Goal: Transaction & Acquisition: Purchase product/service

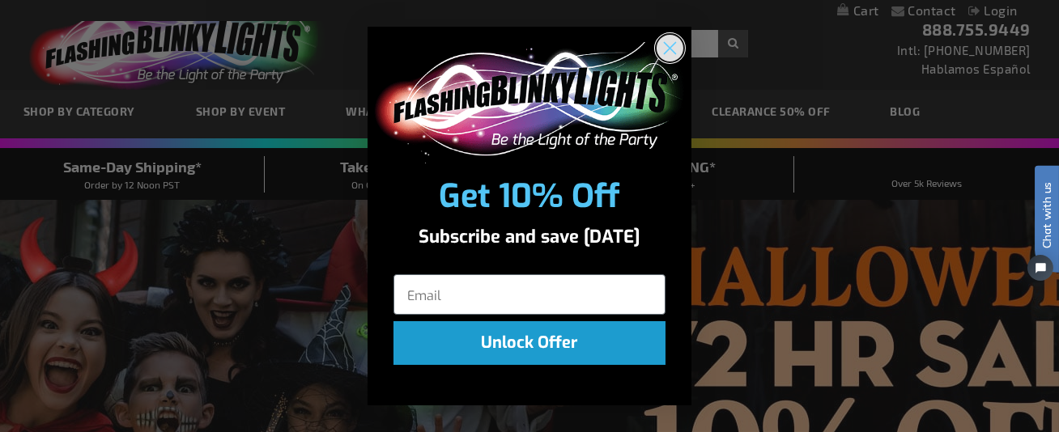
click at [668, 49] on icon "Close dialog" at bounding box center [670, 47] width 11 height 11
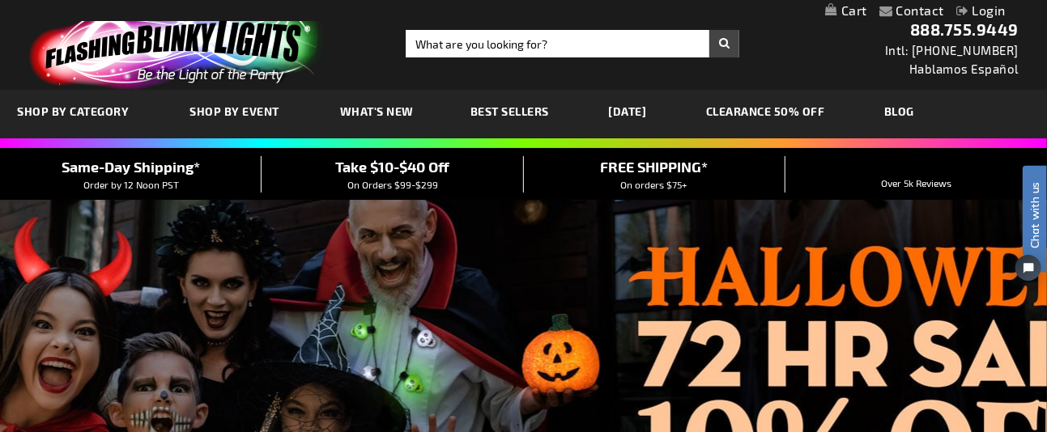
click at [994, 6] on link "Login" at bounding box center [980, 9] width 49 height 15
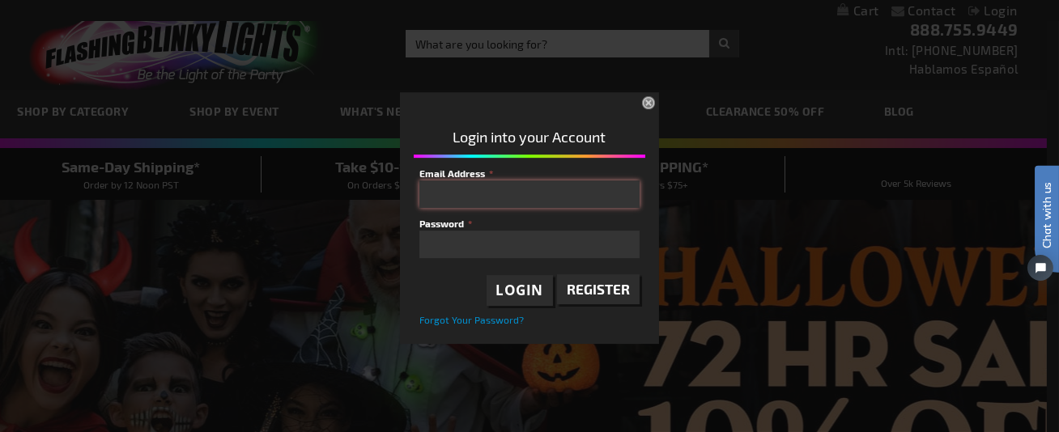
click at [605, 187] on input "Email Address" at bounding box center [529, 195] width 220 height 28
type input "pvtdty@earthlink.net"
click at [648, 103] on button "×" at bounding box center [650, 105] width 36 height 36
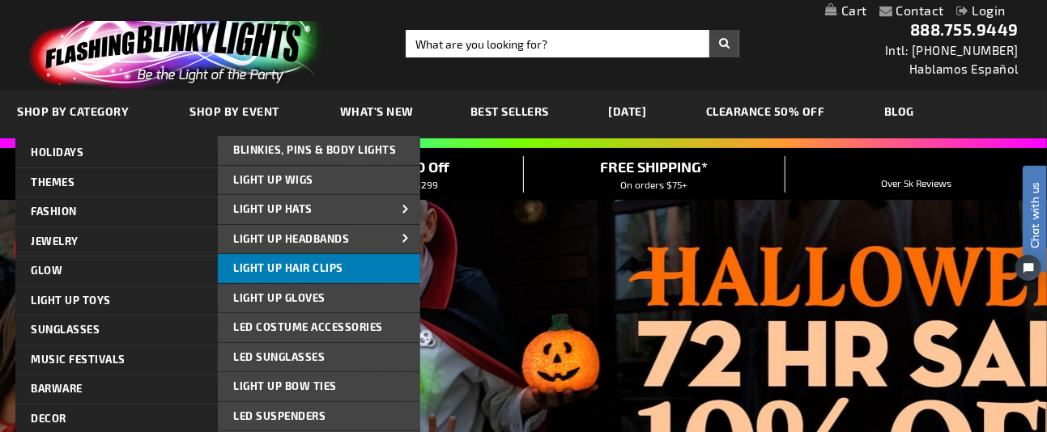
click at [306, 265] on span "Light Up Hair Clips" at bounding box center [289, 267] width 110 height 13
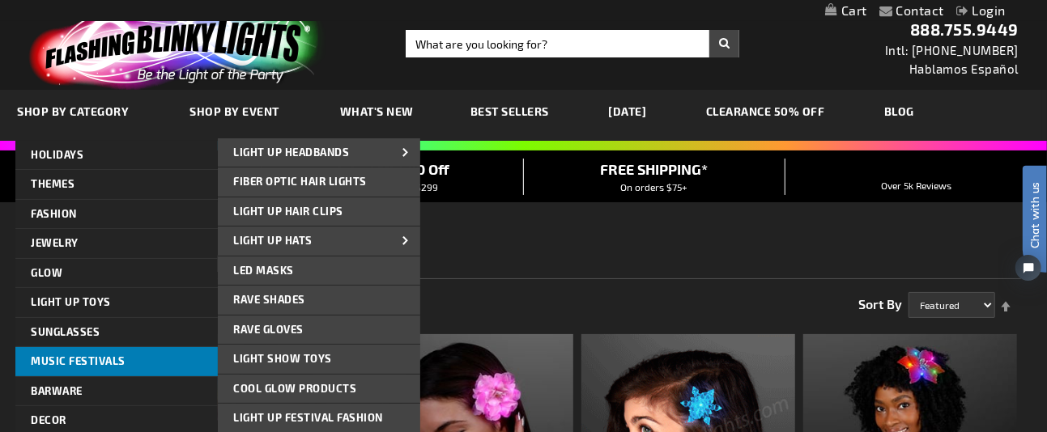
click at [65, 348] on link "Music Festivals" at bounding box center [116, 361] width 202 height 29
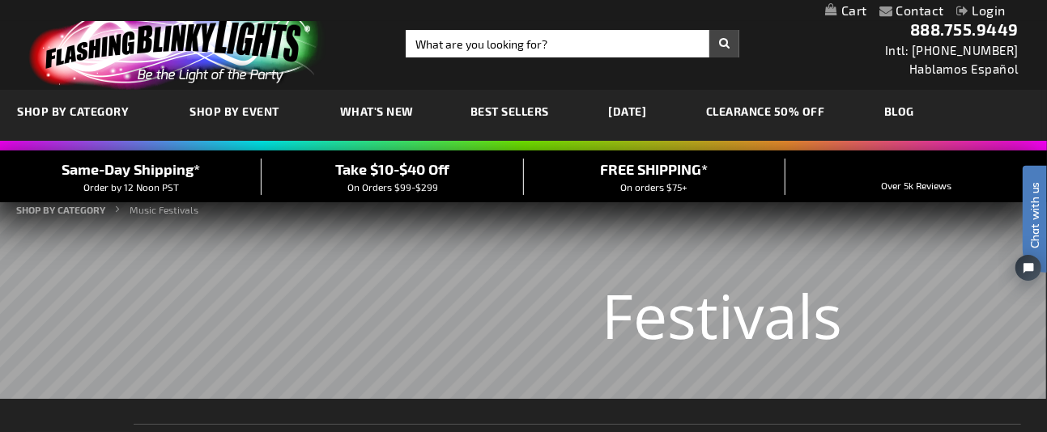
click at [815, 110] on link "CLEARANCE 50% OFF" at bounding box center [765, 111] width 143 height 54
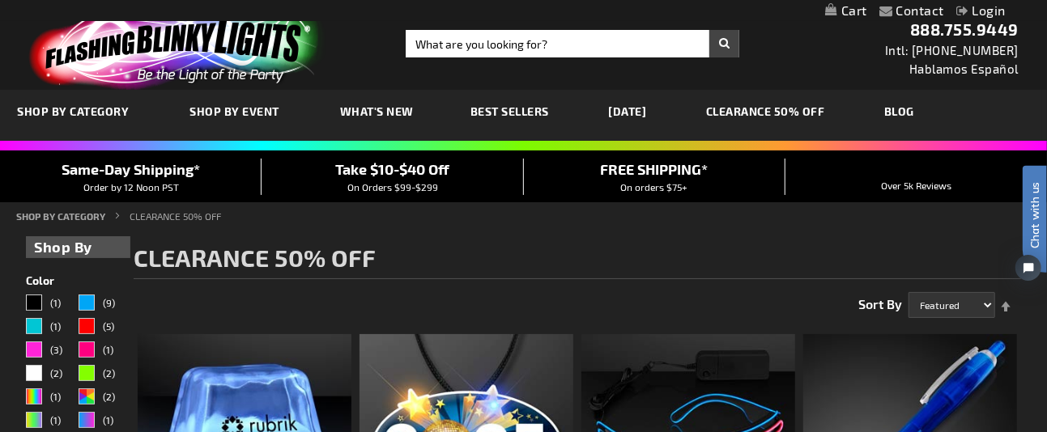
click at [473, 109] on span "Best Sellers" at bounding box center [509, 111] width 79 height 14
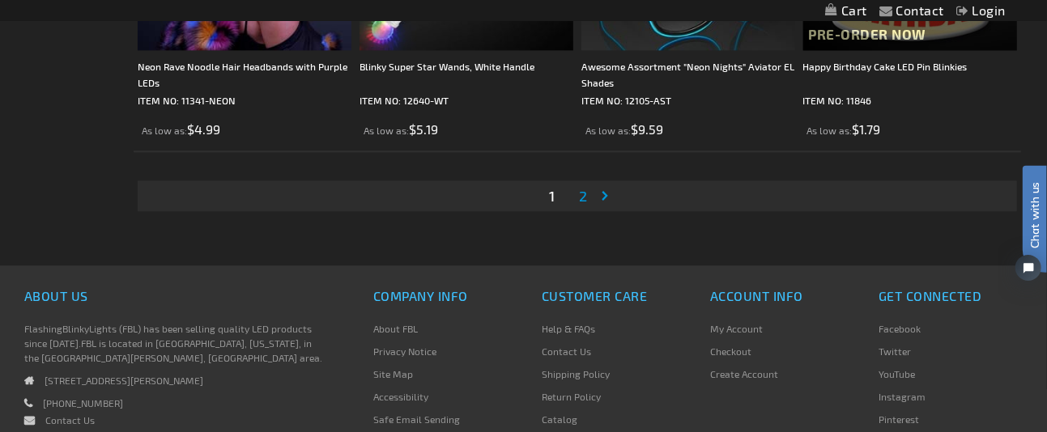
scroll to position [5207, 0]
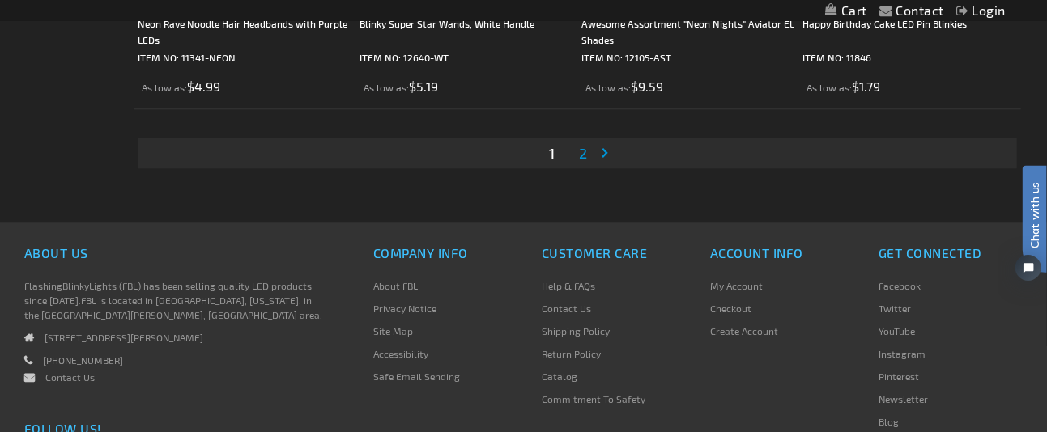
click at [583, 151] on span "2" at bounding box center [583, 153] width 8 height 18
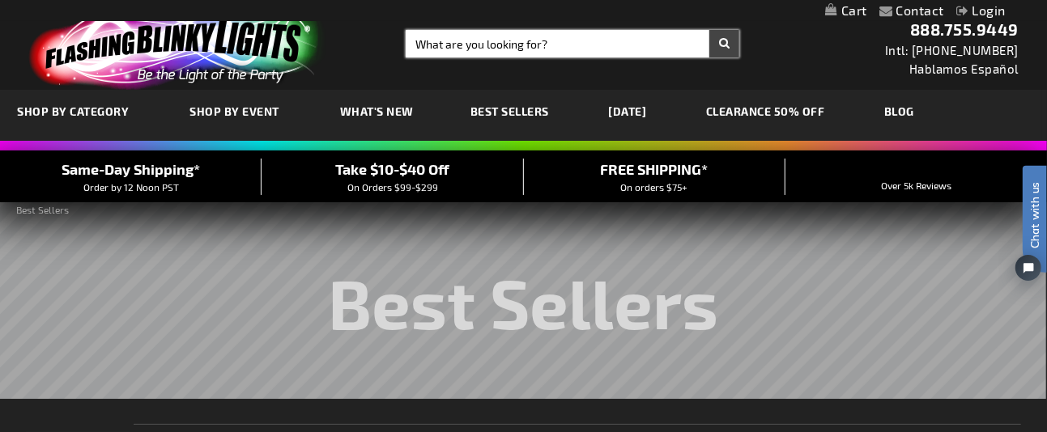
click at [645, 50] on input "Search" at bounding box center [572, 44] width 333 height 28
type input "single"
click at [709, 30] on button "Search" at bounding box center [724, 44] width 30 height 28
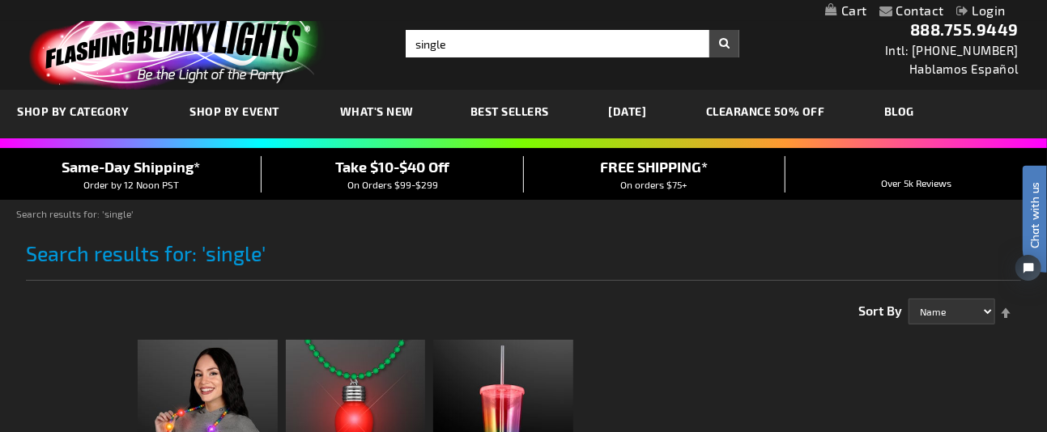
click at [368, 109] on span "What's New" at bounding box center [377, 111] width 74 height 14
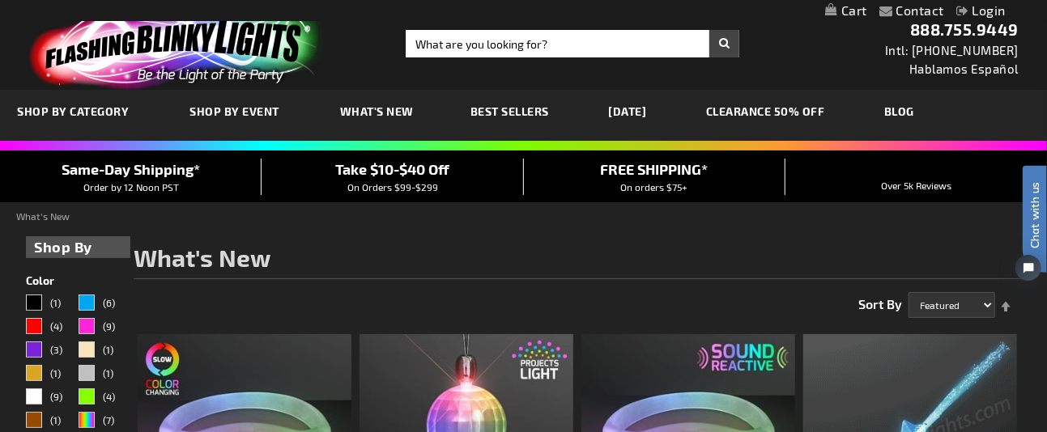
click at [645, 109] on link "[DATE]" at bounding box center [628, 111] width 62 height 54
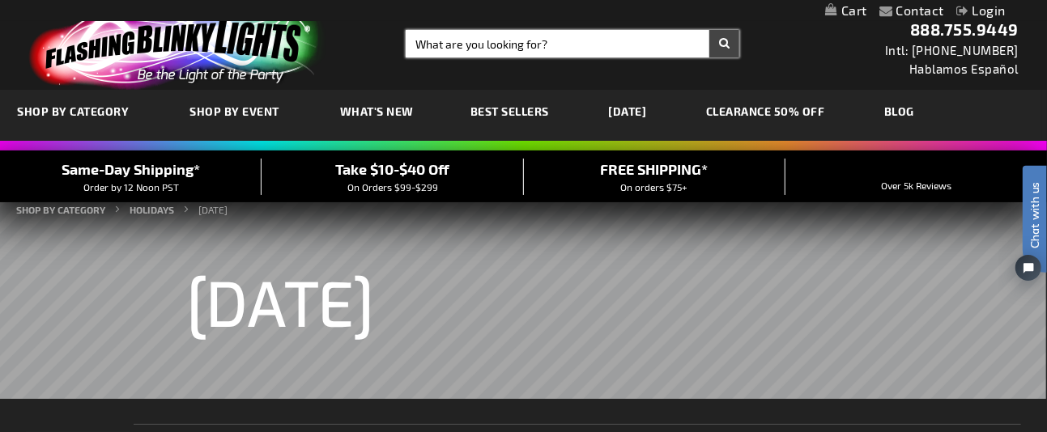
click at [514, 44] on input "Search" at bounding box center [572, 44] width 333 height 28
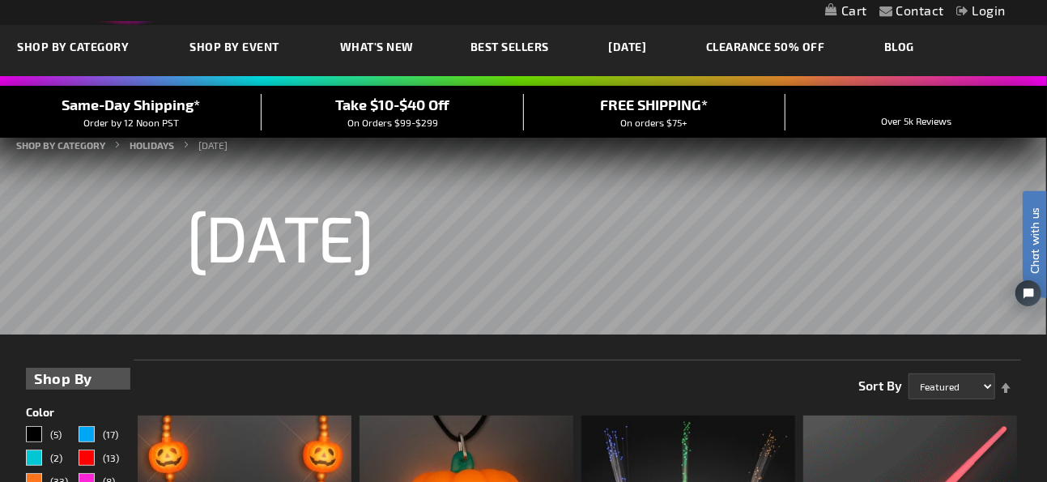
scroll to position [65, 0]
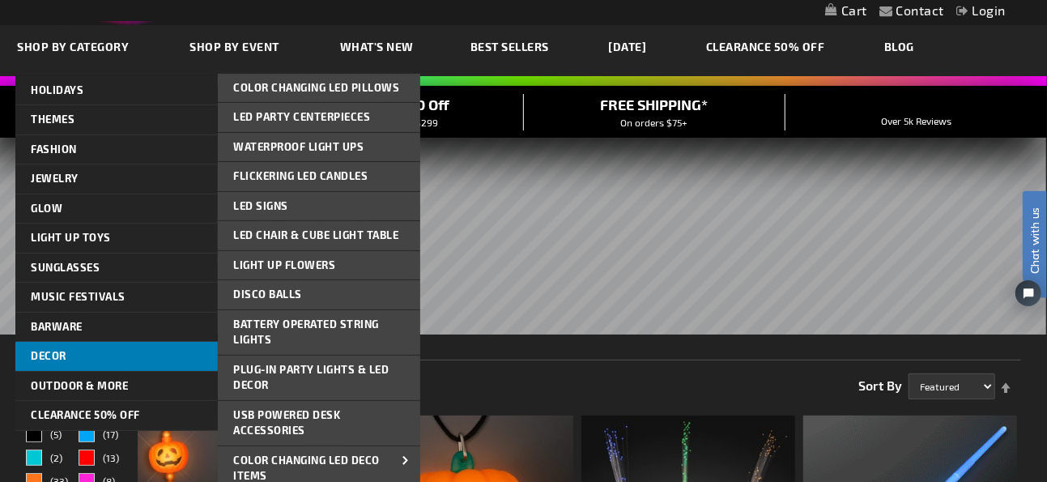
click at [67, 349] on link "Decor" at bounding box center [116, 356] width 202 height 29
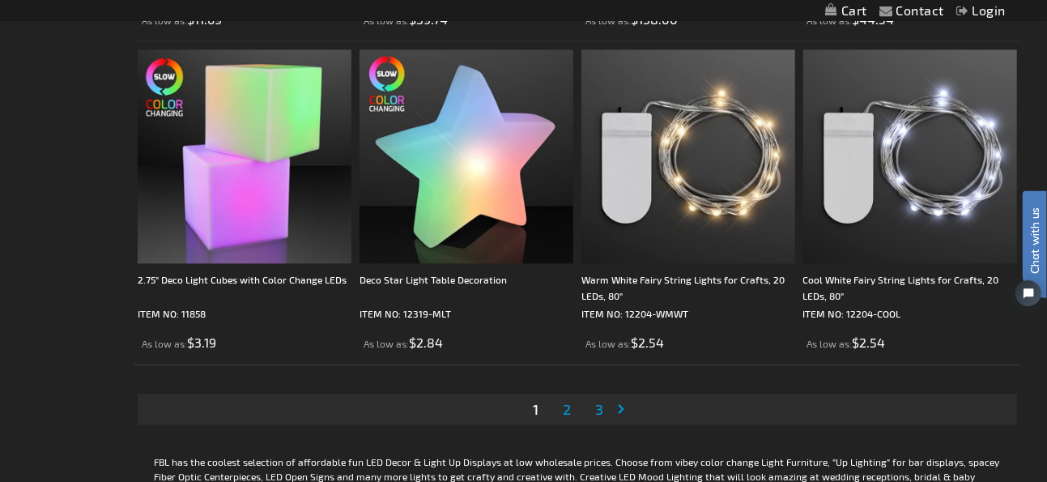
scroll to position [4960, 0]
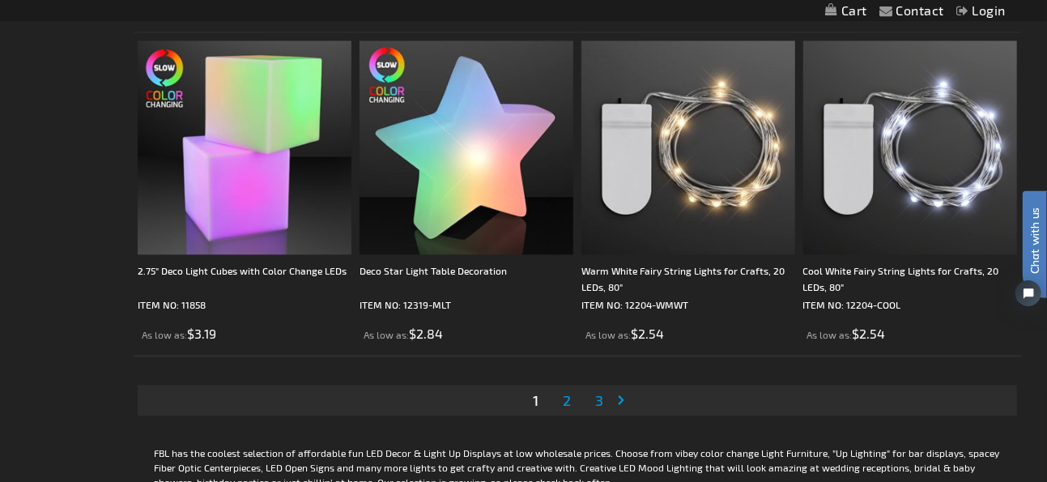
click at [567, 399] on span "2" at bounding box center [567, 400] width 8 height 18
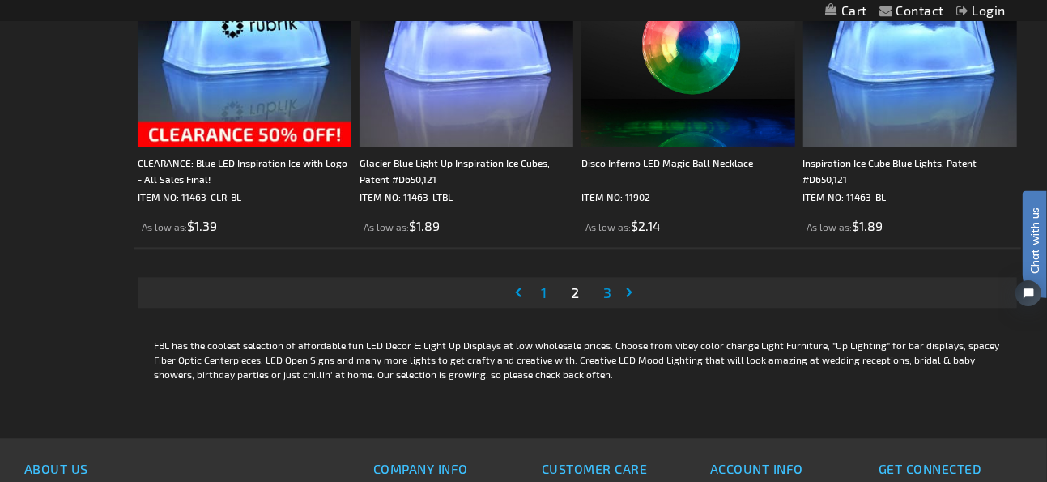
scroll to position [5143, 0]
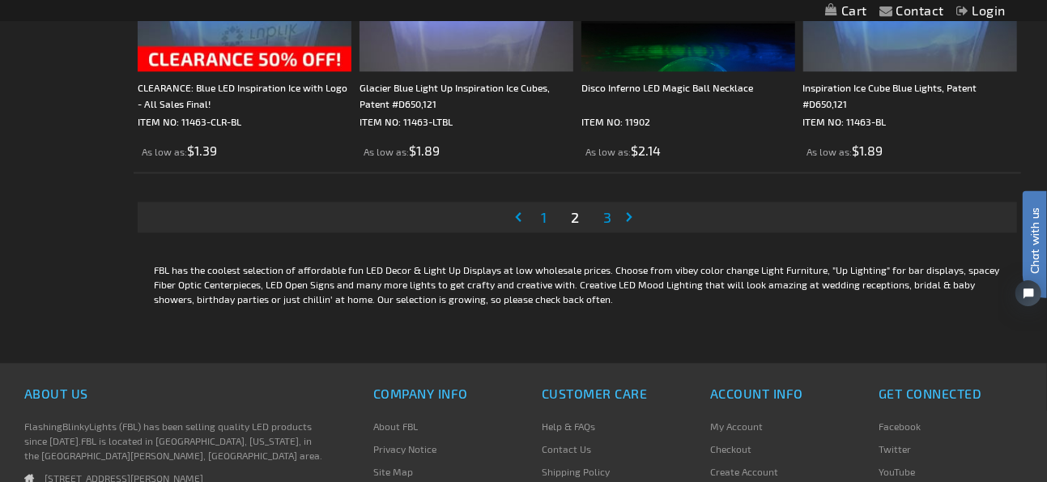
click at [609, 218] on span "3" at bounding box center [607, 217] width 8 height 18
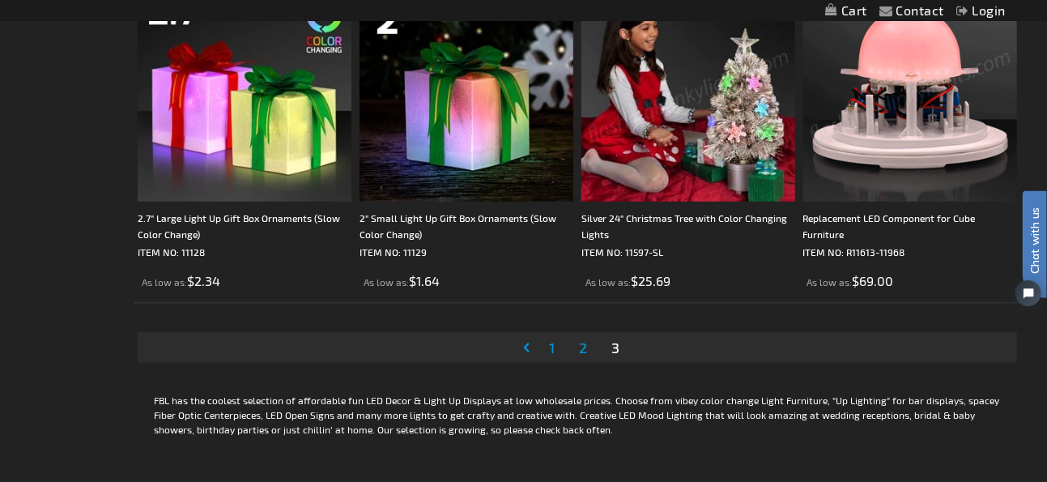
scroll to position [3851, 0]
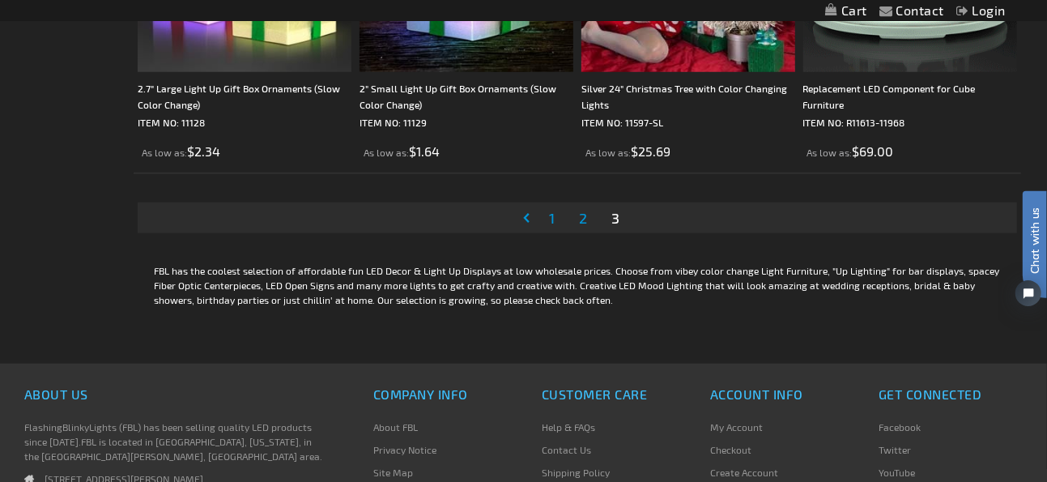
click at [584, 215] on span "2" at bounding box center [583, 218] width 8 height 18
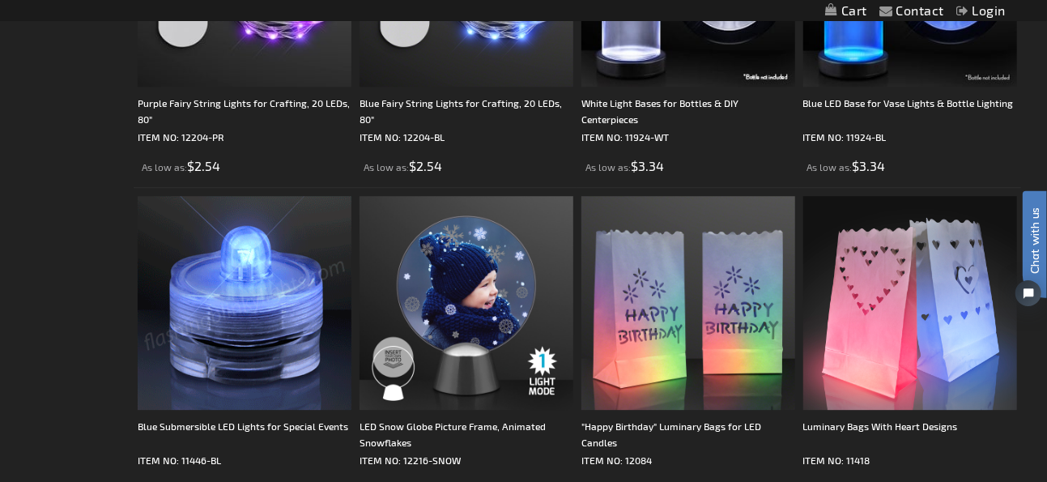
scroll to position [2296, 0]
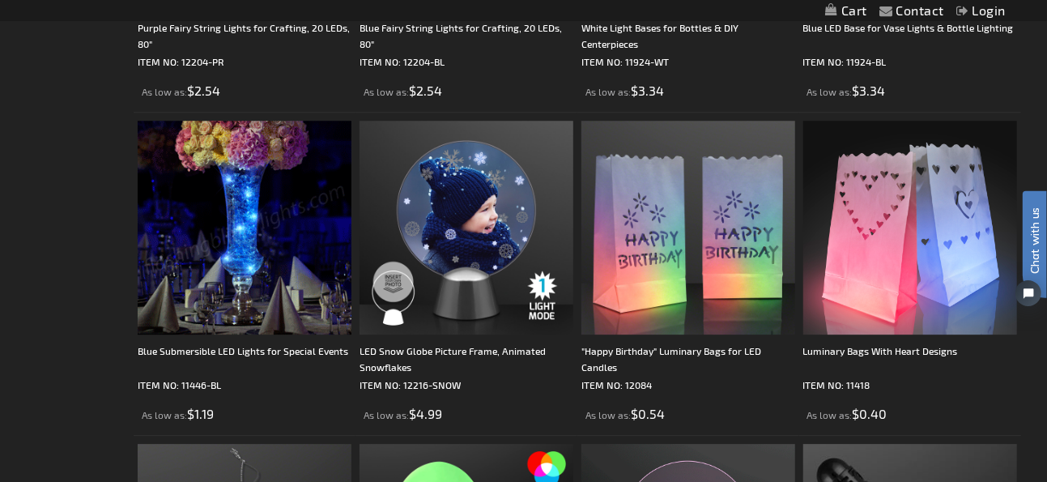
click at [210, 258] on img at bounding box center [245, 228] width 214 height 214
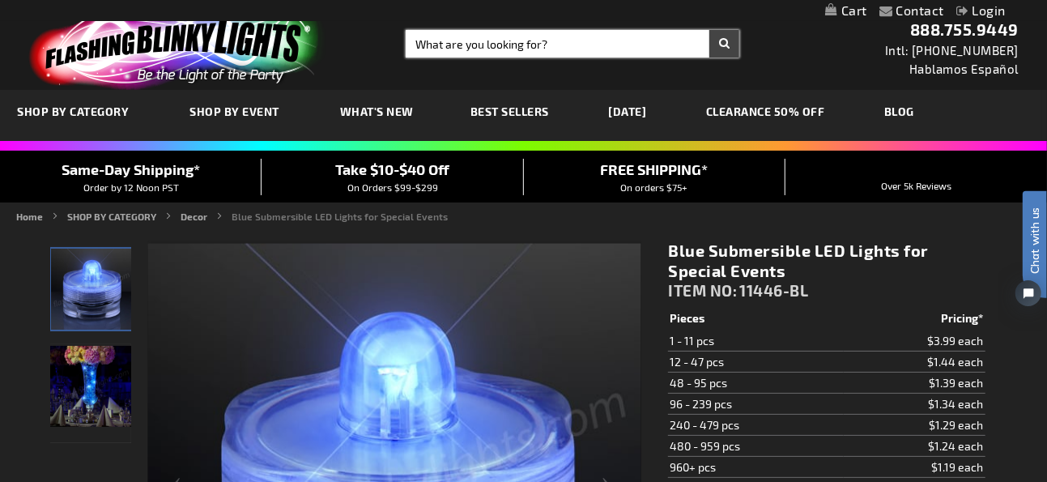
click at [594, 49] on input "Search" at bounding box center [572, 44] width 333 height 28
type input "mini"
click at [709, 30] on button "Search" at bounding box center [724, 44] width 30 height 28
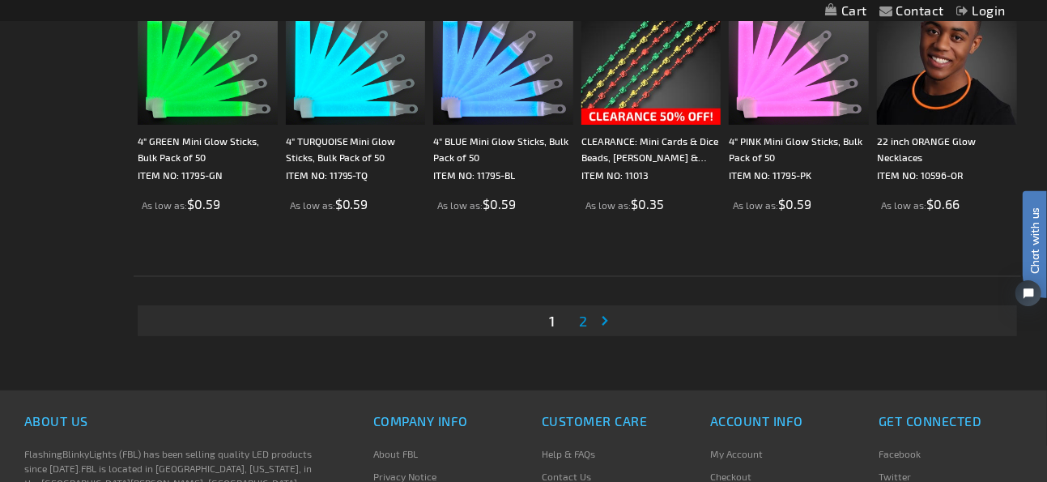
scroll to position [3073, 0]
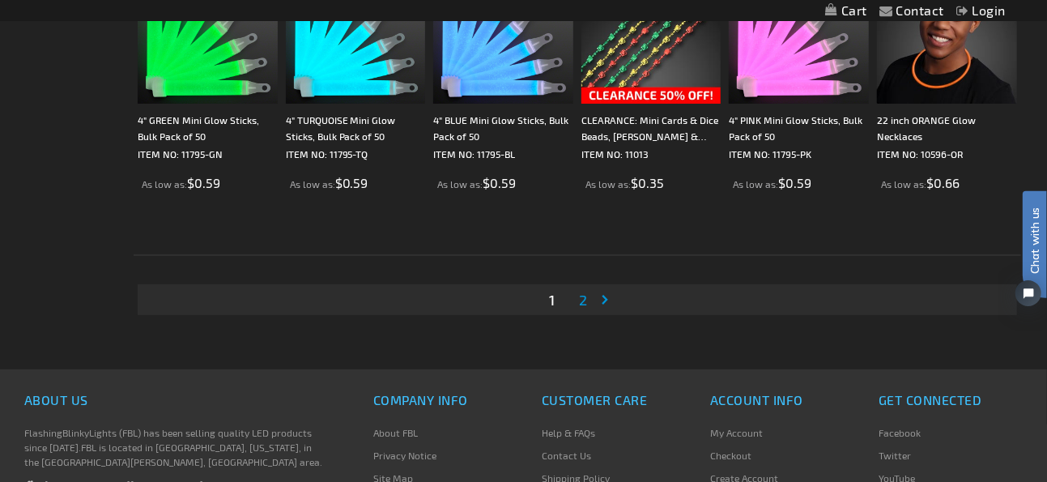
click at [583, 295] on span "2" at bounding box center [583, 300] width 8 height 18
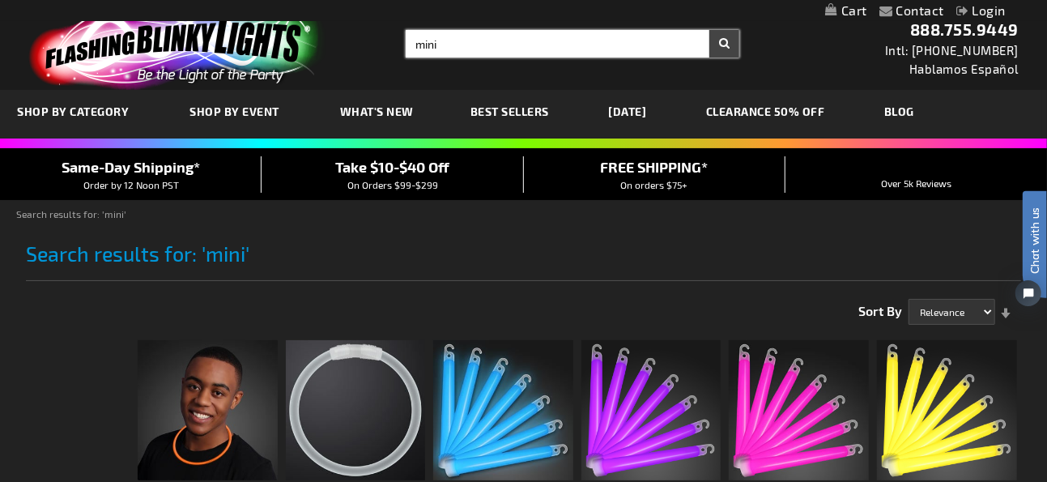
click at [511, 44] on input "mini" at bounding box center [572, 44] width 333 height 28
type input "m"
type input "diode"
click at [709, 30] on button "Search" at bounding box center [724, 44] width 30 height 28
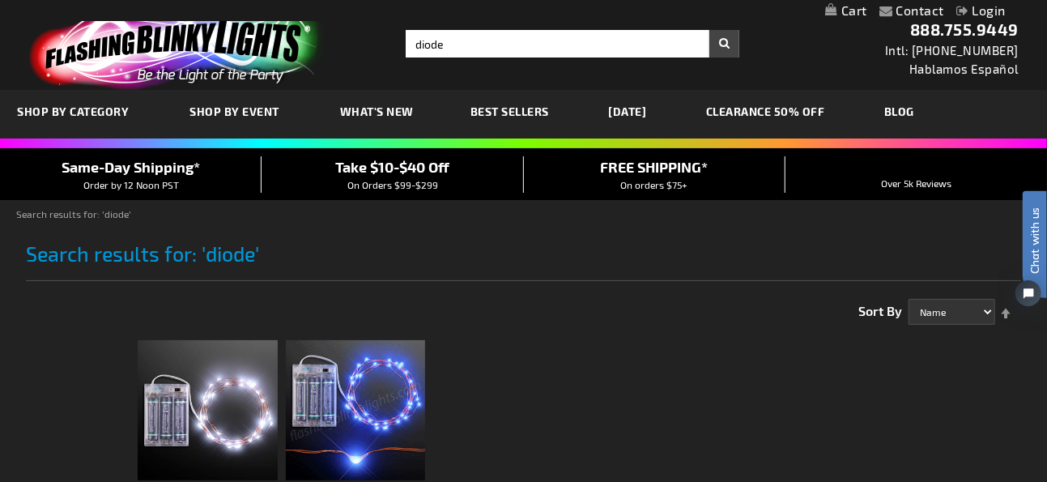
click at [795, 109] on link "CLEARANCE 50% OFF" at bounding box center [765, 111] width 143 height 54
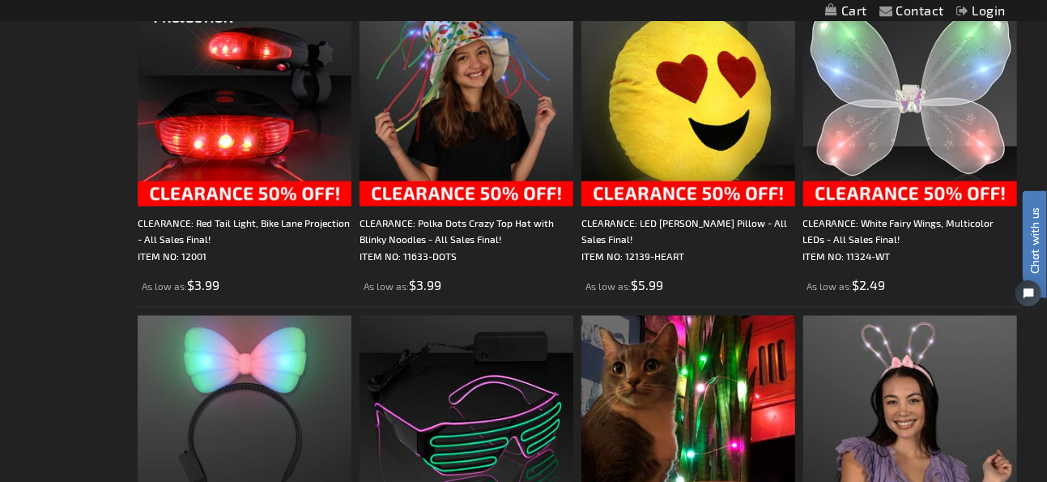
scroll to position [1326, 0]
